Goal: Information Seeking & Learning: Learn about a topic

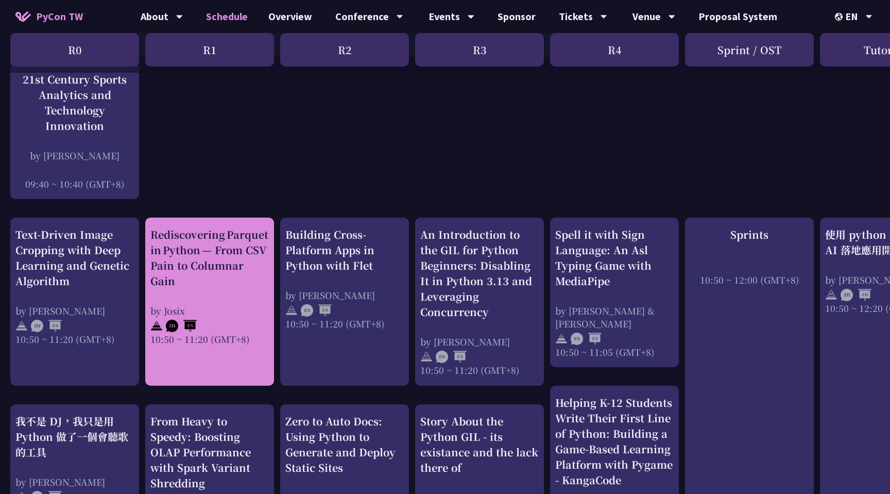
scroll to position [343, 0]
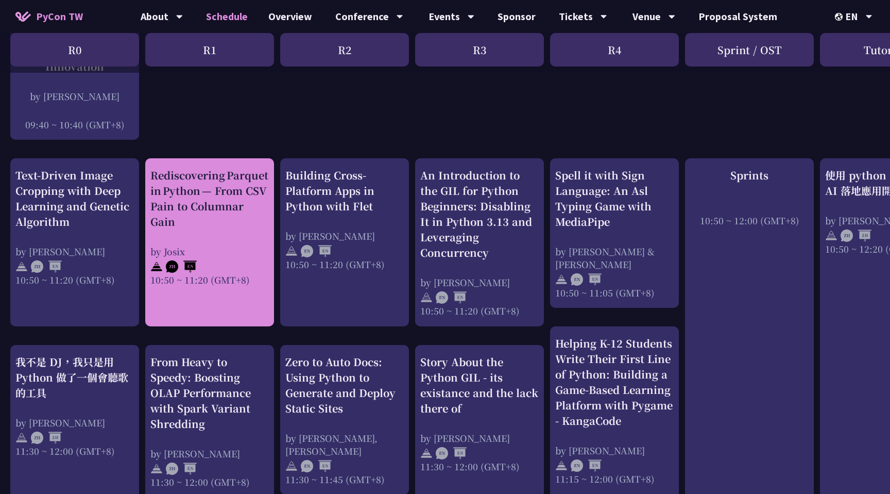
click at [232, 245] on div "by Josix" at bounding box center [209, 251] width 118 height 13
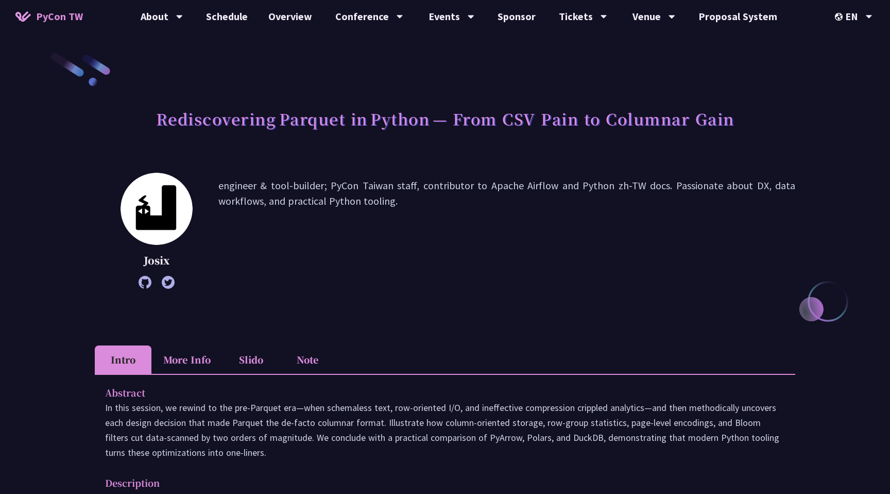
click at [310, 355] on li "Note" at bounding box center [307, 359] width 57 height 28
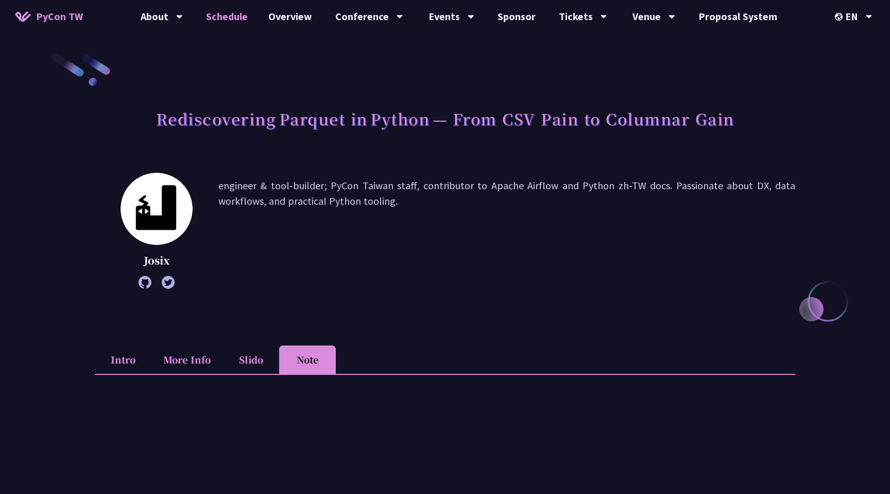
click at [242, 19] on link "Schedule" at bounding box center [227, 16] width 62 height 33
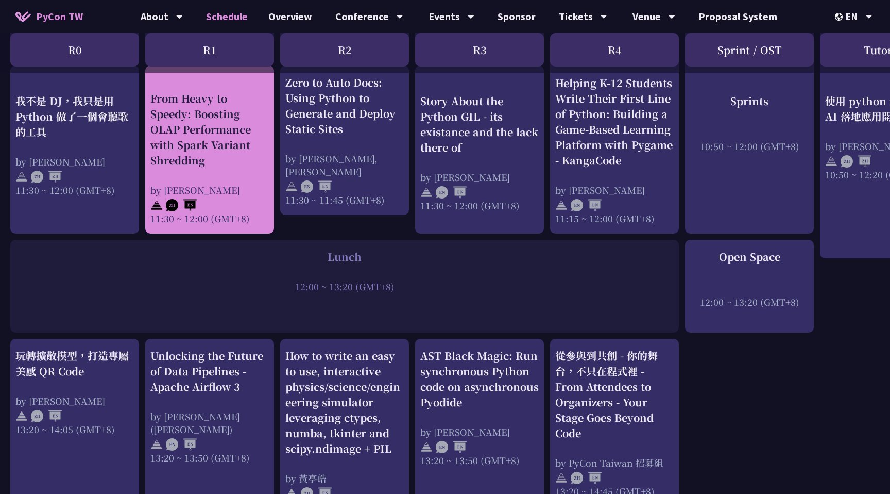
scroll to position [685, 0]
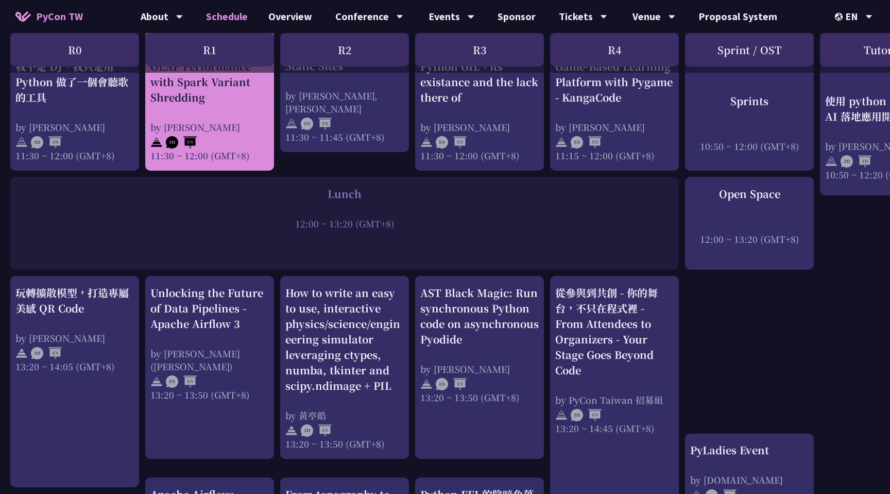
click at [237, 149] on div "11:30 ~ 12:00 (GMT+8)" at bounding box center [209, 155] width 118 height 13
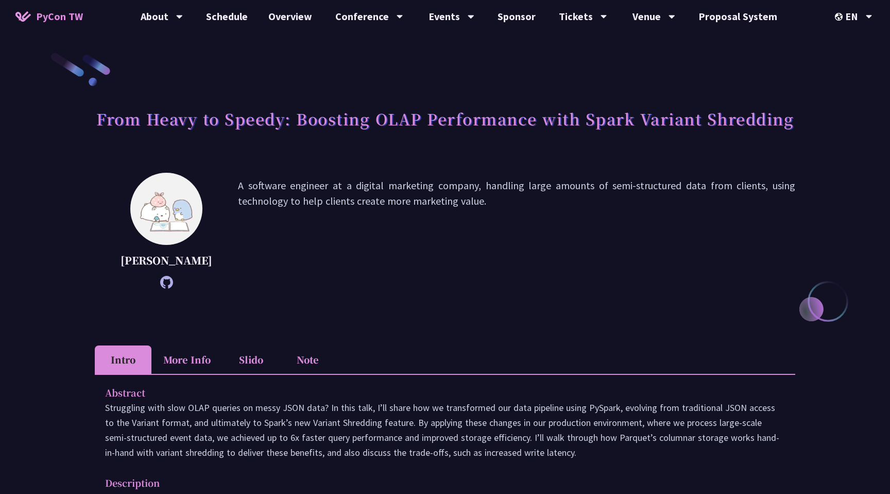
click at [308, 373] on li "Note" at bounding box center [307, 359] width 57 height 28
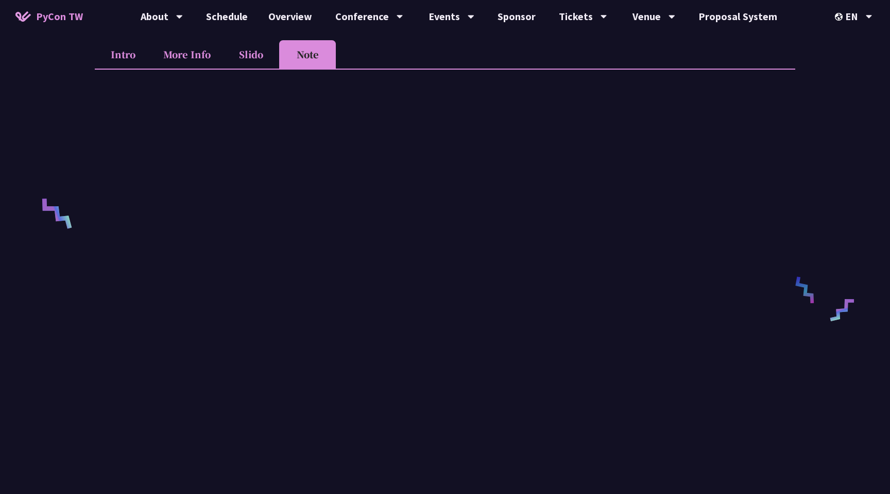
scroll to position [382, 0]
